Goal: Download file/media

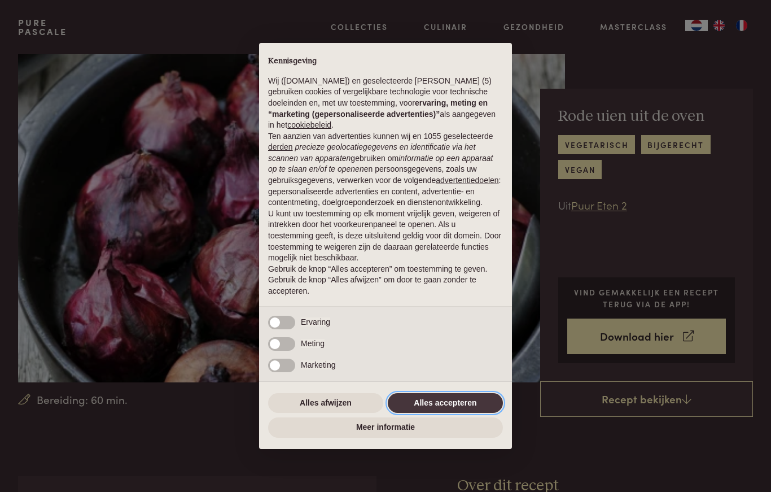
click at [455, 411] on button "Alles accepteren" at bounding box center [445, 403] width 115 height 20
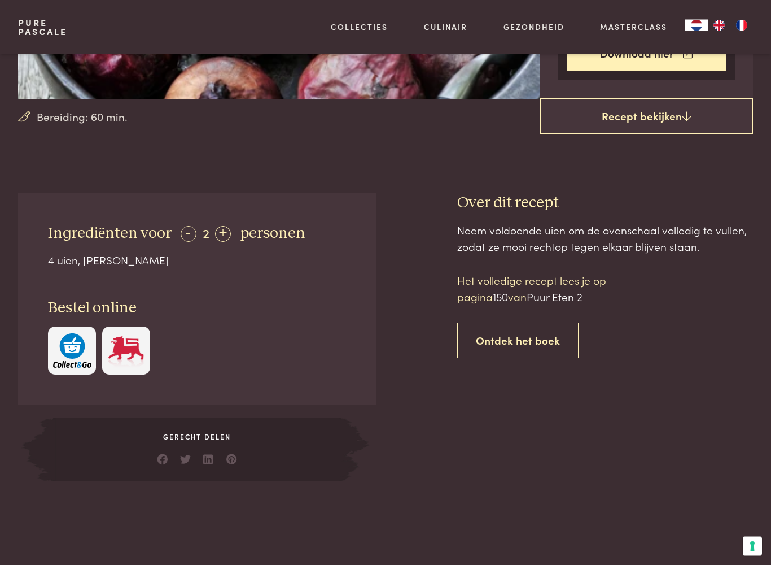
scroll to position [281, 0]
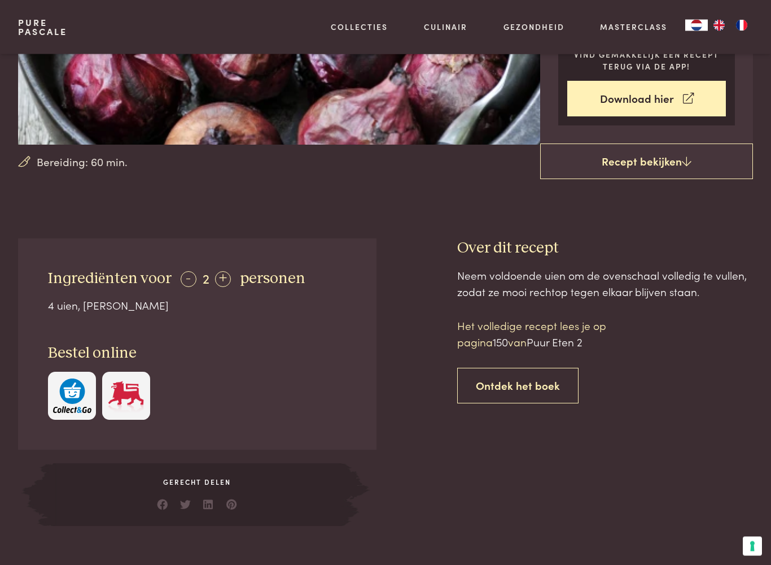
click at [642, 164] on link "Recept bekijken" at bounding box center [646, 162] width 213 height 36
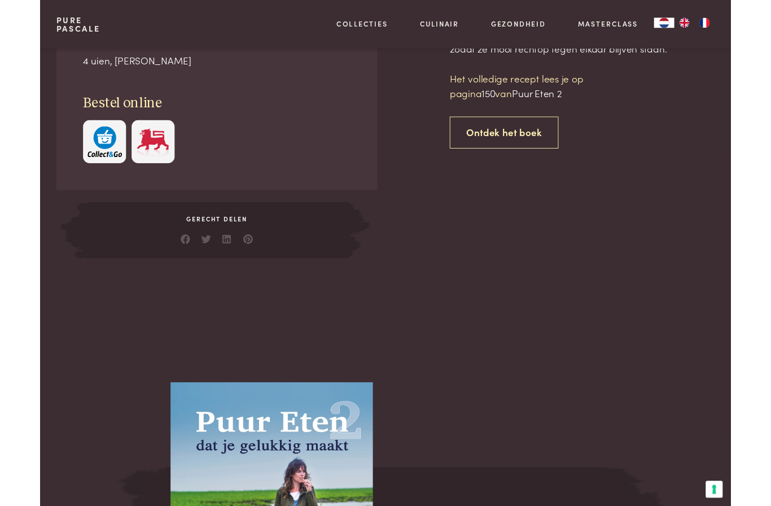
scroll to position [476, 0]
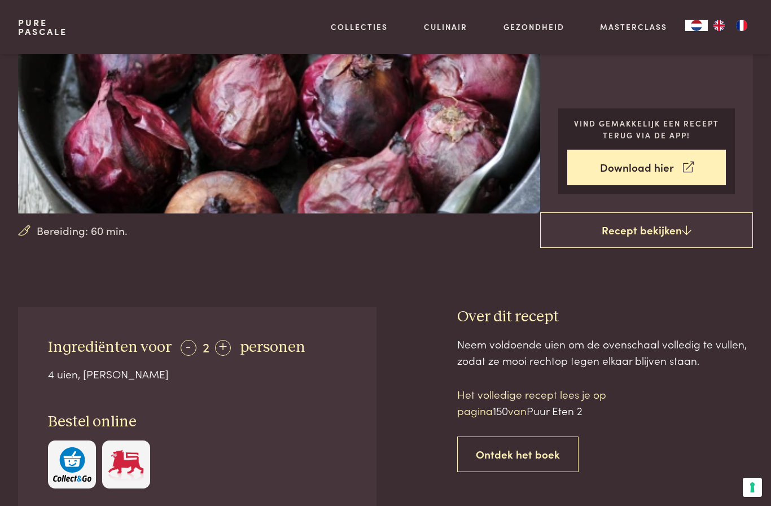
scroll to position [168, 0]
click at [670, 230] on link "Recept bekijken" at bounding box center [646, 231] width 213 height 36
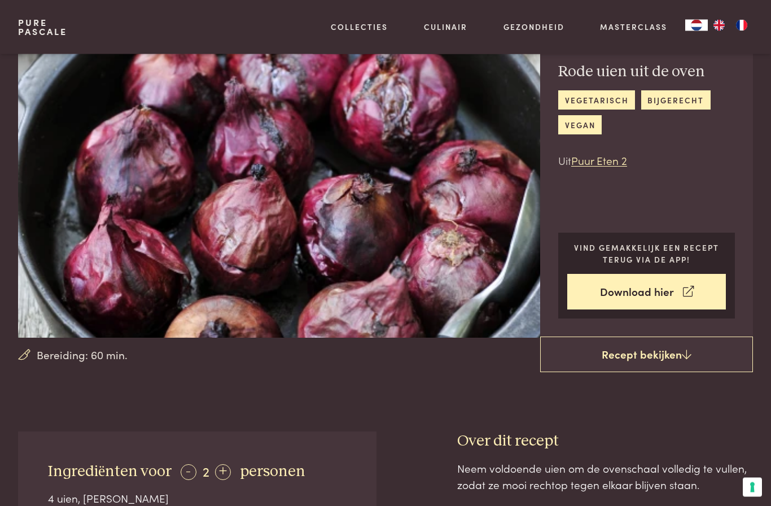
scroll to position [47, 0]
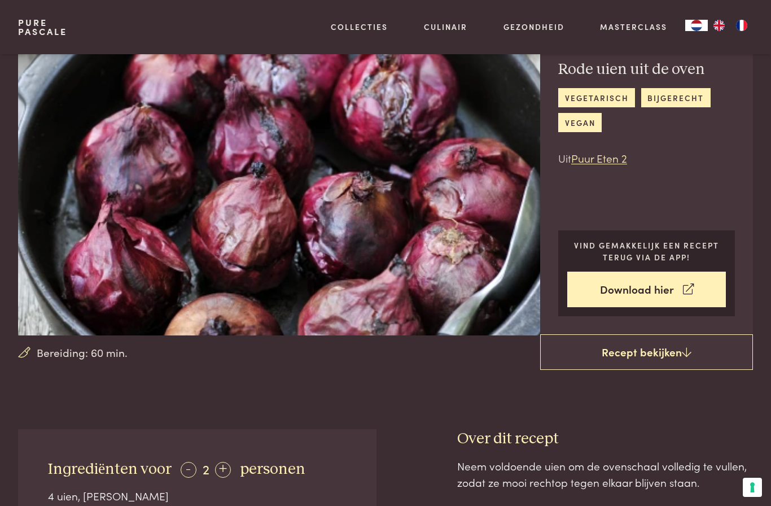
click at [637, 291] on link "Download hier" at bounding box center [647, 290] width 159 height 36
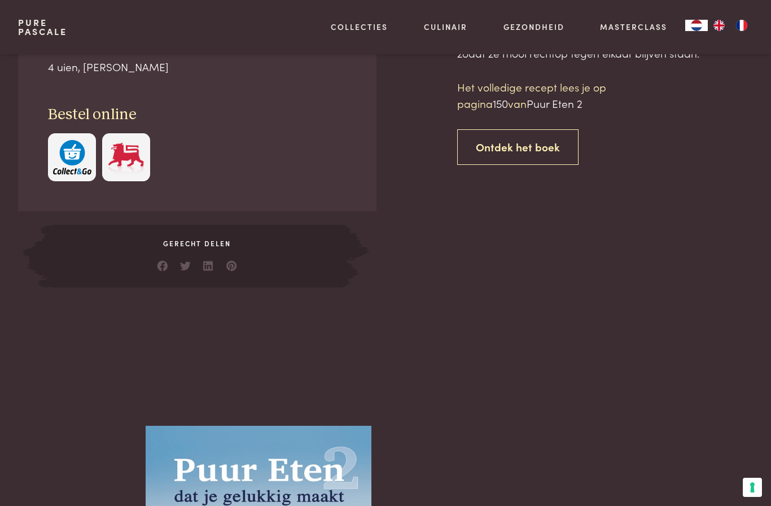
scroll to position [505, 0]
